Goal: Transaction & Acquisition: Purchase product/service

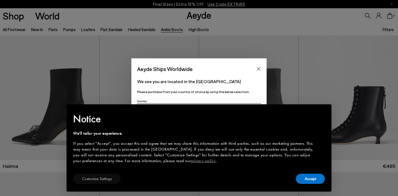
click at [103, 182] on button "Customize Settings" at bounding box center [96, 179] width 47 height 10
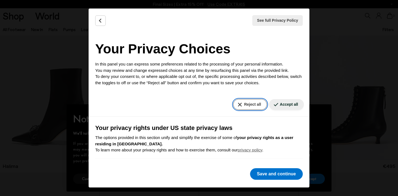
click at [251, 107] on button "Reject all" at bounding box center [249, 104] width 33 height 11
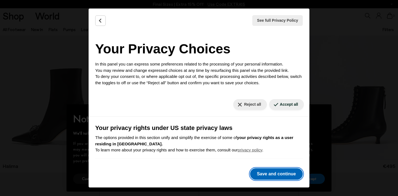
click at [273, 172] on button "Save and continue" at bounding box center [276, 175] width 53 height 12
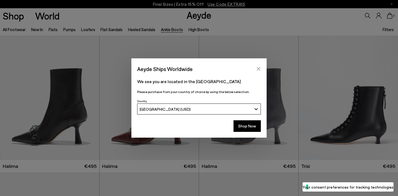
click at [259, 67] on icon "Close" at bounding box center [258, 69] width 4 height 4
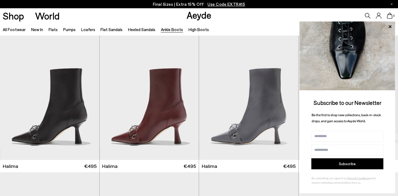
click at [225, 4] on span "Use Code EXTRA15" at bounding box center [226, 4] width 38 height 5
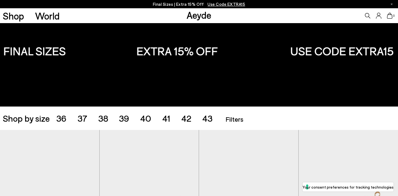
scroll to position [109, 0]
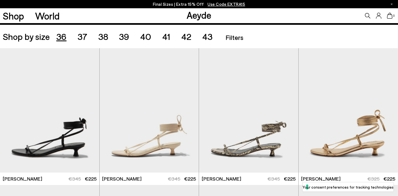
click at [60, 36] on span "36" at bounding box center [61, 36] width 10 height 10
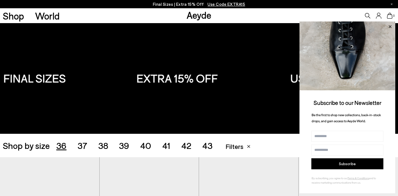
click at [390, 28] on icon at bounding box center [389, 26] width 7 height 7
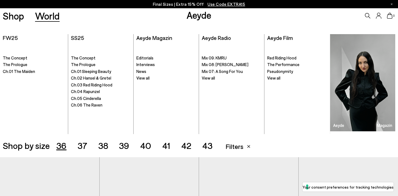
click at [56, 16] on link "World" at bounding box center [47, 16] width 25 height 10
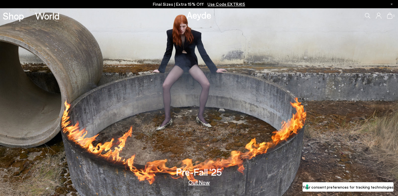
click at [210, 3] on span "Use Code EXTRA15" at bounding box center [226, 4] width 38 height 5
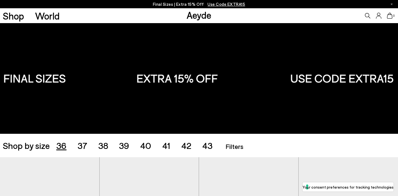
click at [59, 145] on span "36" at bounding box center [61, 145] width 10 height 10
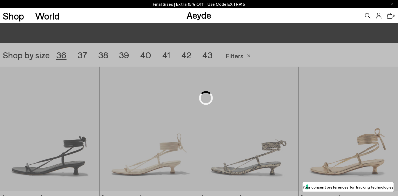
scroll to position [111, 0]
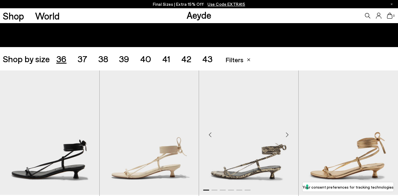
scroll to position [49, 0]
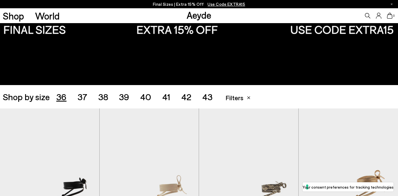
click at [238, 97] on span "Filters" at bounding box center [234, 98] width 18 height 8
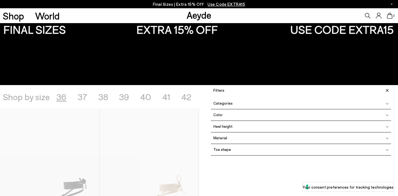
click at [247, 106] on div "Categories" at bounding box center [301, 104] width 180 height 12
